Goal: Complete application form: Complete application form

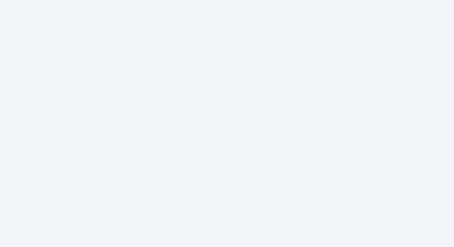
click at [210, 179] on div at bounding box center [227, 123] width 454 height 247
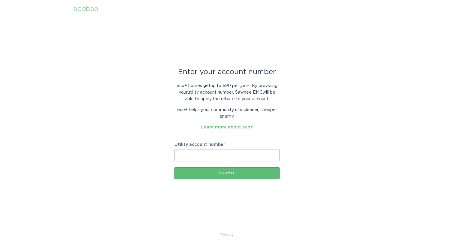
click at [196, 155] on input "Utility account number" at bounding box center [227, 155] width 105 height 12
type input "2446857002"
click at [226, 174] on div "Submit" at bounding box center [227, 174] width 99 height 4
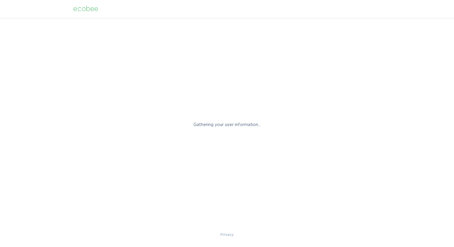
click at [87, 9] on div "ecobee" at bounding box center [85, 9] width 25 height 7
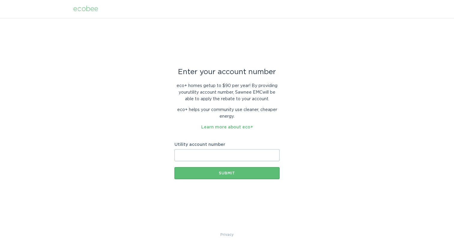
click at [193, 156] on input "Utility account number" at bounding box center [227, 155] width 105 height 12
type input "2446857001"
click at [222, 174] on div "Submit" at bounding box center [227, 174] width 99 height 4
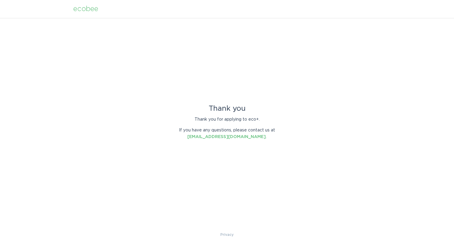
drag, startPoint x: 157, startPoint y: 49, endPoint x: 146, endPoint y: 35, distance: 17.3
click at [157, 49] on div "Thank you Thank you for applying to eco+. If you have any questions, please con…" at bounding box center [227, 125] width 454 height 214
